Goal: Task Accomplishment & Management: Use online tool/utility

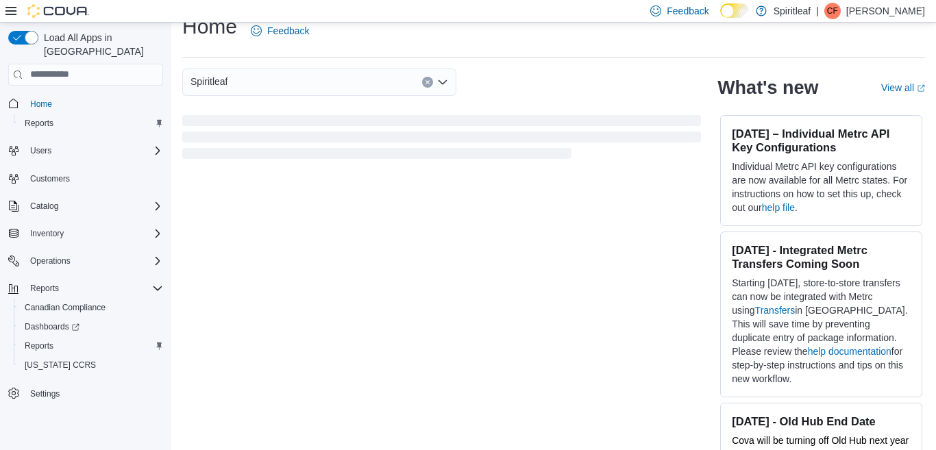
scroll to position [32, 0]
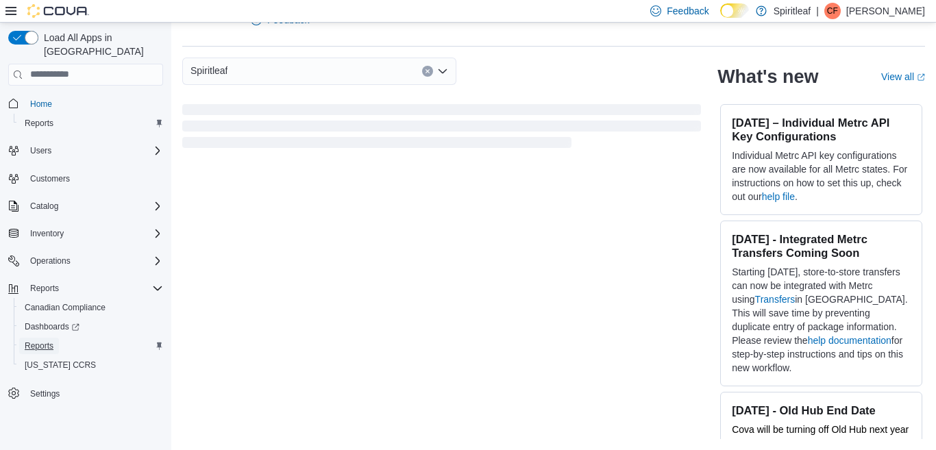
click at [38, 341] on span "Reports" at bounding box center [39, 346] width 29 height 11
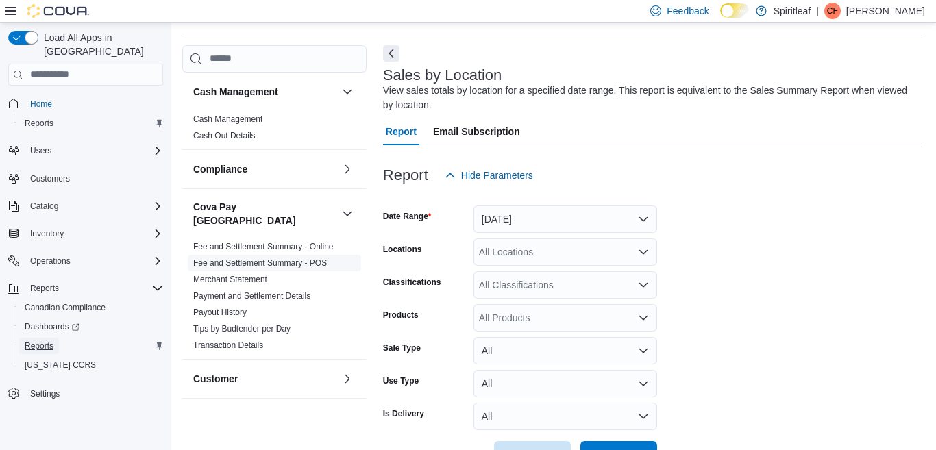
scroll to position [46, 0]
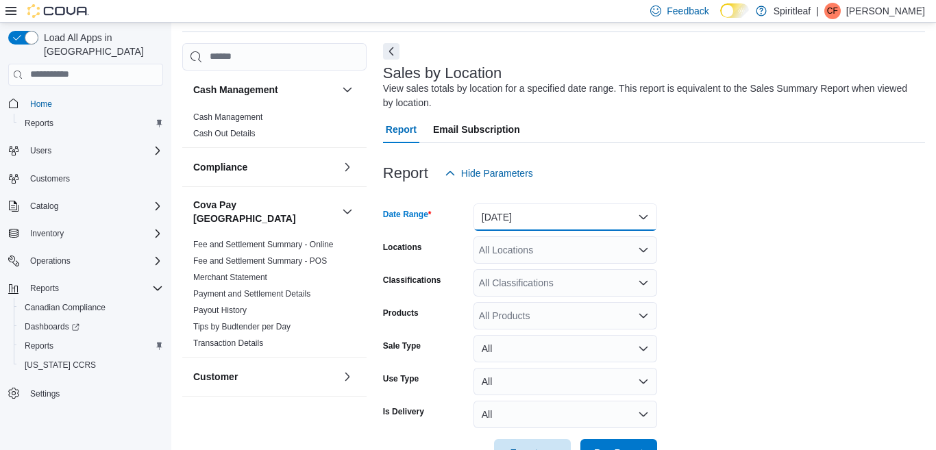
click at [643, 217] on button "Yesterday" at bounding box center [566, 217] width 184 height 27
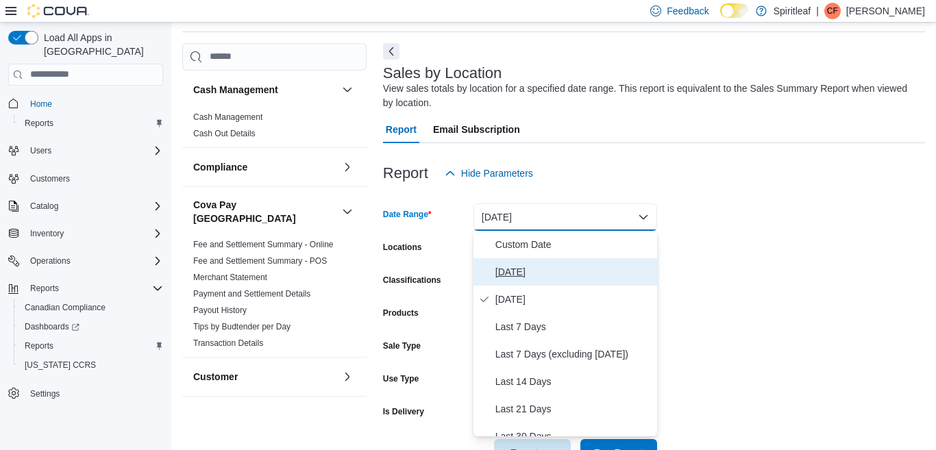
click at [511, 269] on span "Today" at bounding box center [573, 272] width 156 height 16
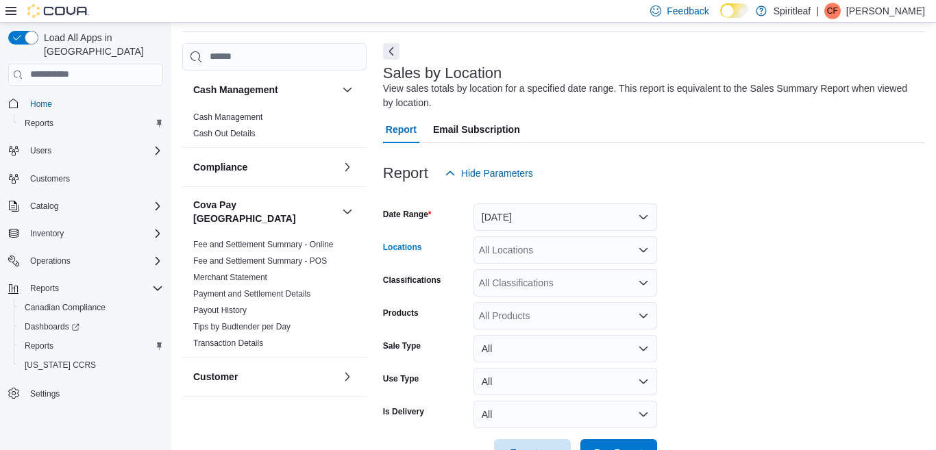
click at [521, 253] on div "All Locations" at bounding box center [566, 249] width 184 height 27
type input "***"
click at [554, 270] on span "300 - Moose Jaw" at bounding box center [560, 274] width 73 height 14
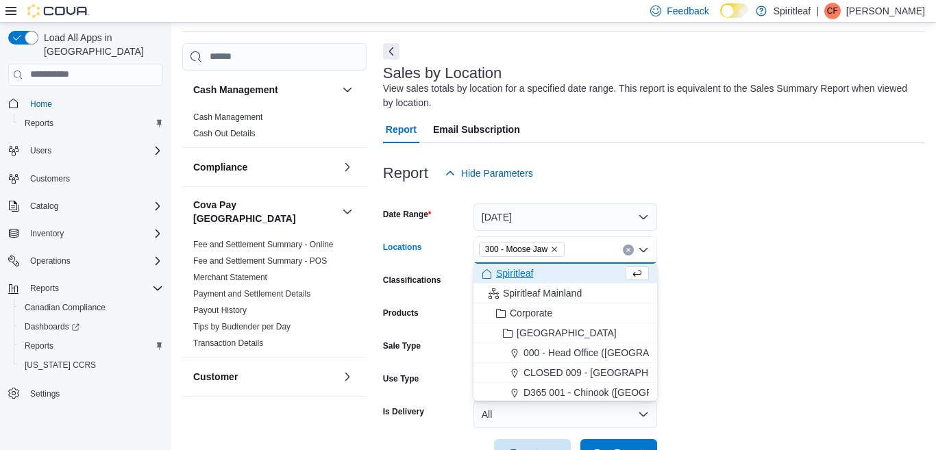
click at [696, 266] on form "Date Range Today Locations 300 - Moose Jaw Combo box. Selected. 300 - Moose Jaw…" at bounding box center [654, 327] width 542 height 280
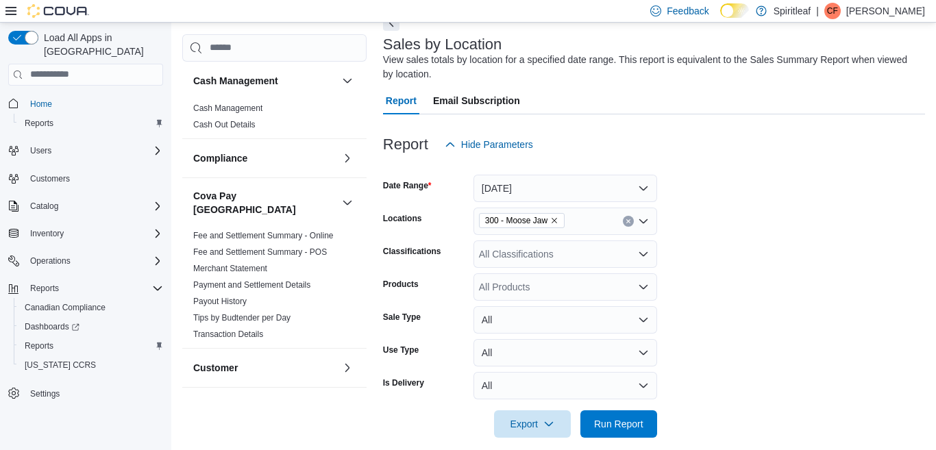
scroll to position [90, 0]
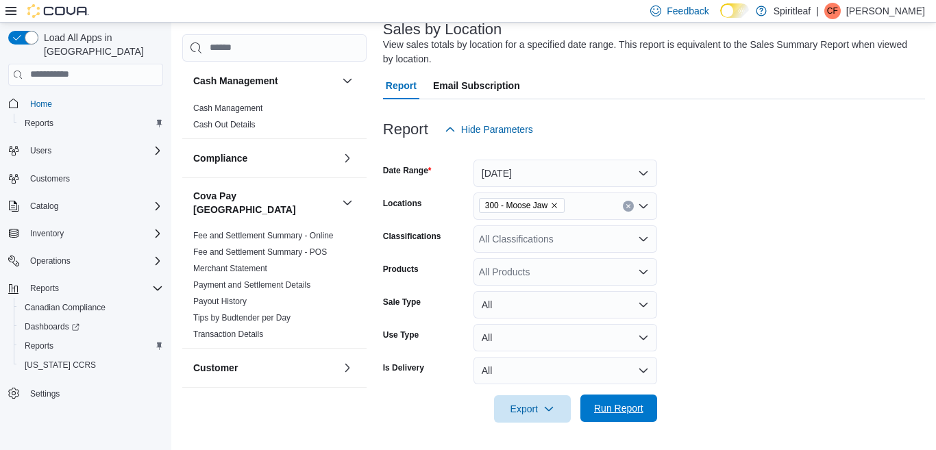
click at [615, 406] on span "Run Report" at bounding box center [618, 409] width 49 height 14
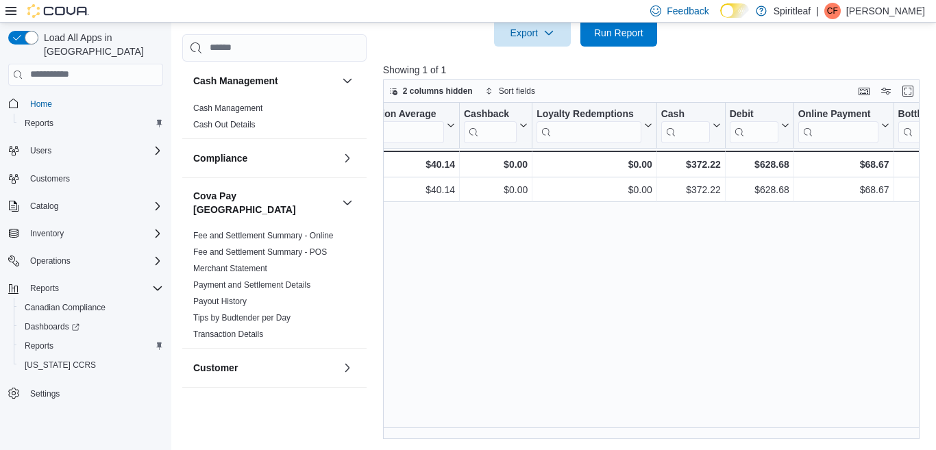
scroll to position [0, 1472]
